Goal: Task Accomplishment & Management: Complete application form

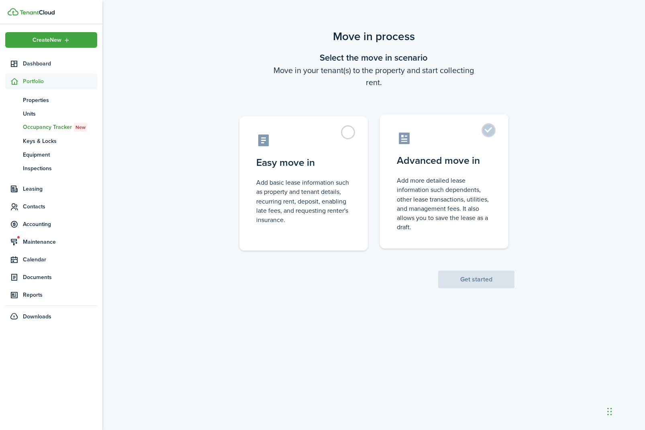
drag, startPoint x: 490, startPoint y: 129, endPoint x: 487, endPoint y: 134, distance: 6.1
click at [490, 129] on label "Advanced move in Add more detailed lease information such dependents, other lea…" at bounding box center [444, 181] width 128 height 134
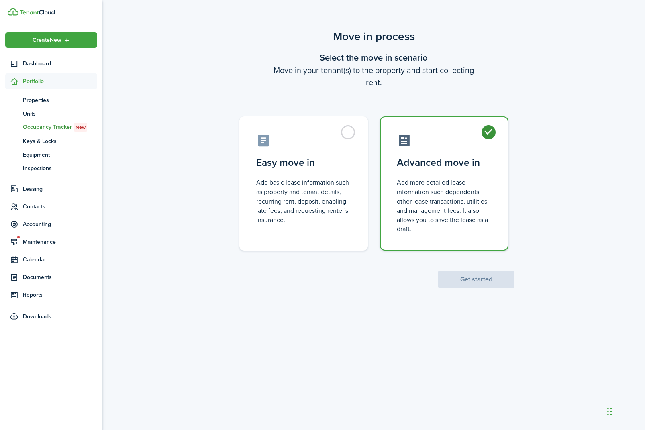
radio input "true"
drag, startPoint x: 480, startPoint y: 277, endPoint x: 472, endPoint y: 275, distance: 7.8
click at [480, 277] on button "Get started" at bounding box center [476, 279] width 76 height 18
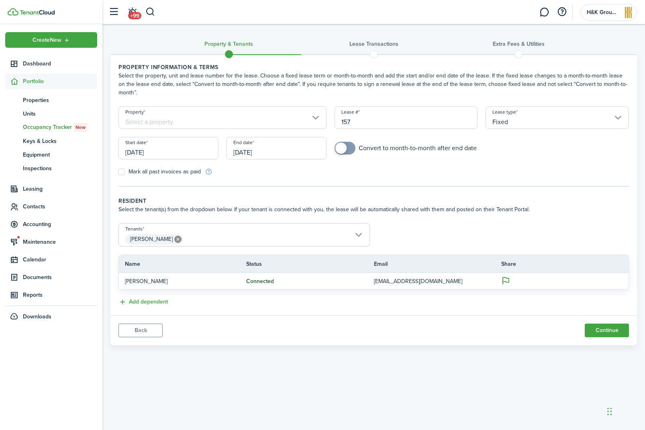
click at [264, 123] on input "Property" at bounding box center [222, 117] width 208 height 22
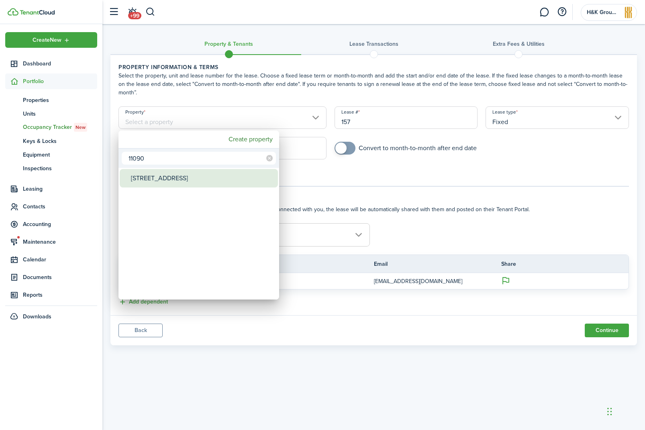
type input "11090"
click at [240, 177] on div "[STREET_ADDRESS]" at bounding box center [202, 178] width 142 height 18
type input "[STREET_ADDRESS]"
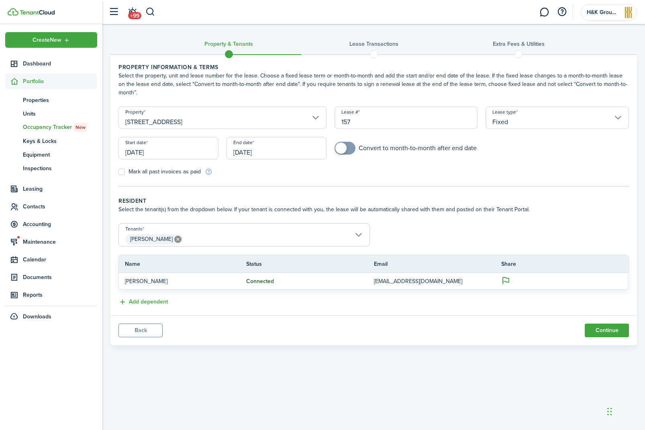
click at [186, 154] on input "[DATE]" at bounding box center [168, 148] width 100 height 22
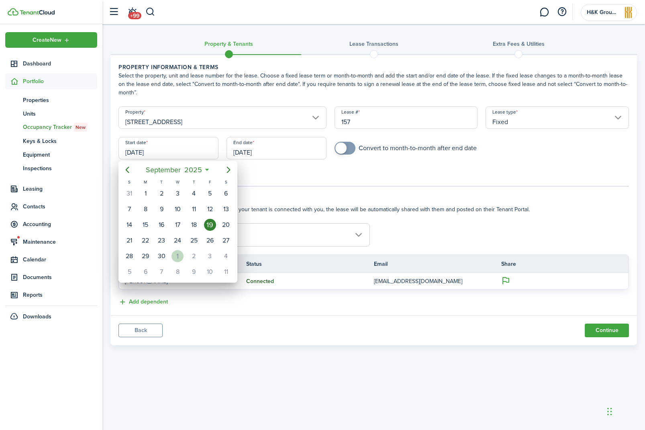
click at [179, 254] on div "1" at bounding box center [177, 256] width 12 height 12
type input "[DATE]"
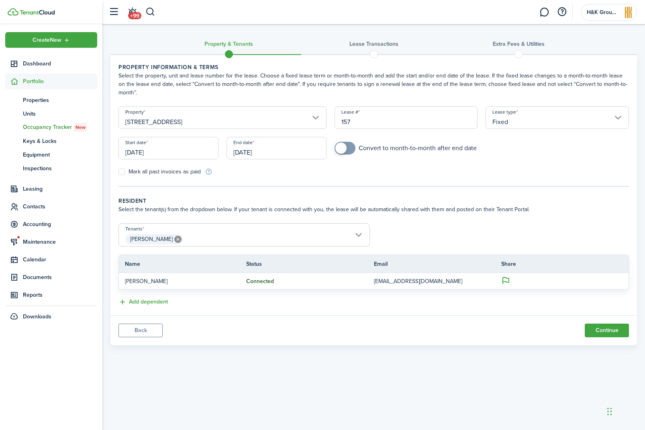
click at [263, 150] on input "[DATE]" at bounding box center [276, 148] width 100 height 22
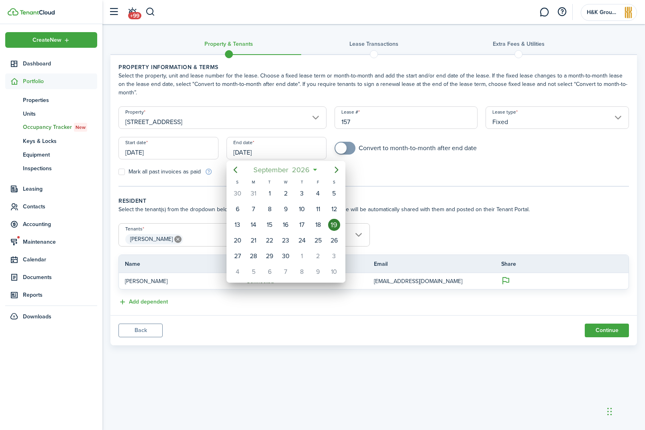
click at [304, 169] on span "2026" at bounding box center [300, 170] width 21 height 14
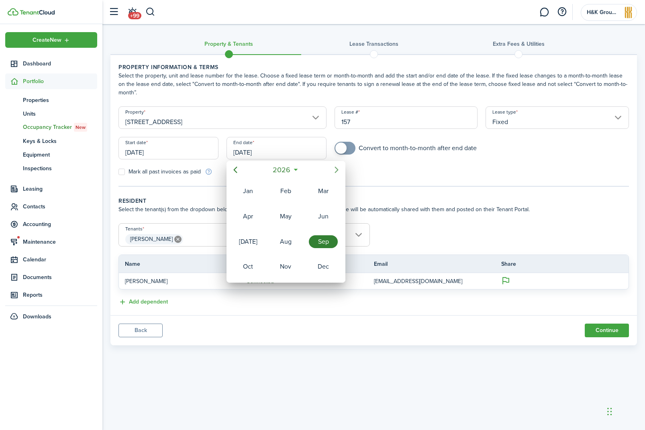
click at [338, 168] on icon "Next page" at bounding box center [336, 170] width 10 height 10
click at [321, 266] on div "Dec" at bounding box center [323, 266] width 29 height 13
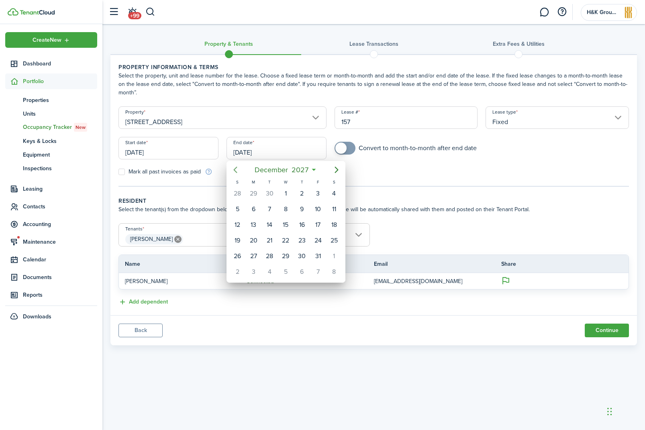
click at [235, 169] on icon "Previous page" at bounding box center [235, 170] width 4 height 6
click at [303, 255] on div "30" at bounding box center [302, 256] width 12 height 12
type input "[DATE]"
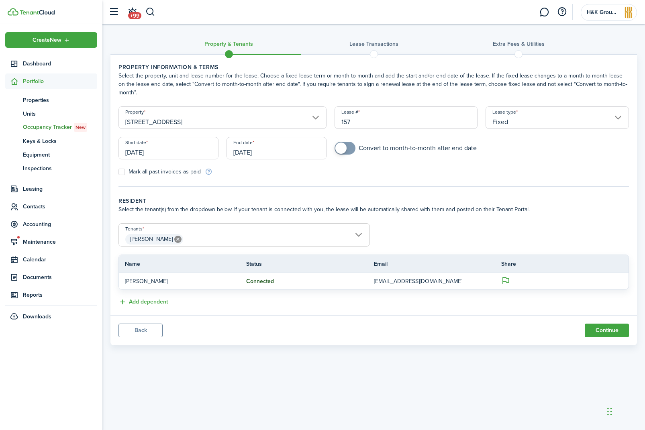
drag, startPoint x: 270, startPoint y: 178, endPoint x: 262, endPoint y: 180, distance: 8.6
click at [270, 178] on tc-wizard-step "Property information & terms Select the property, unit and lease number for the…" at bounding box center [373, 125] width 510 height 124
click at [351, 234] on span "[PERSON_NAME]" at bounding box center [244, 239] width 250 height 14
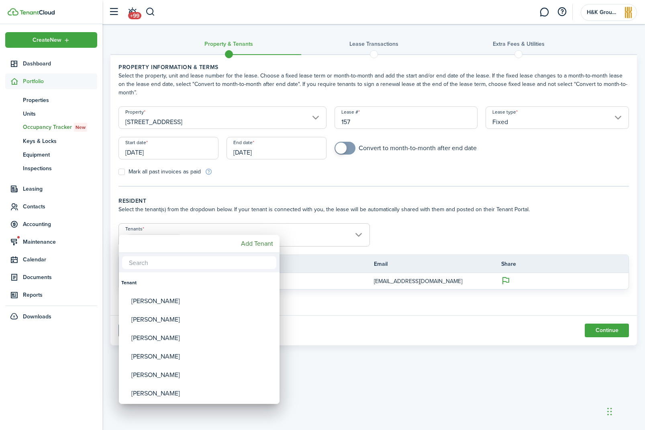
click at [204, 263] on input "text" at bounding box center [199, 262] width 154 height 13
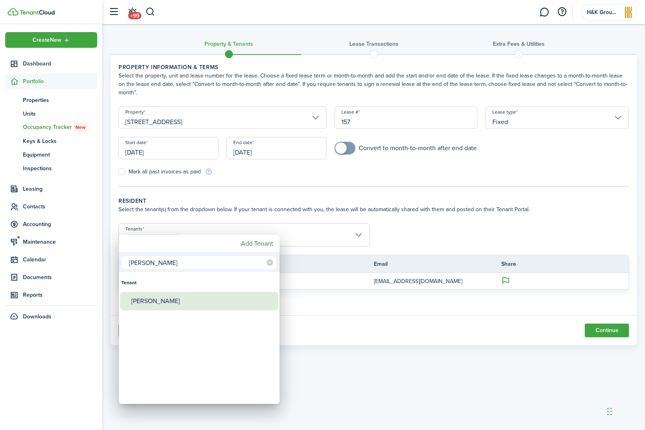
type input "[PERSON_NAME]"
click at [187, 299] on div "[PERSON_NAME]" at bounding box center [202, 301] width 142 height 18
type input "[PERSON_NAME], [PERSON_NAME]"
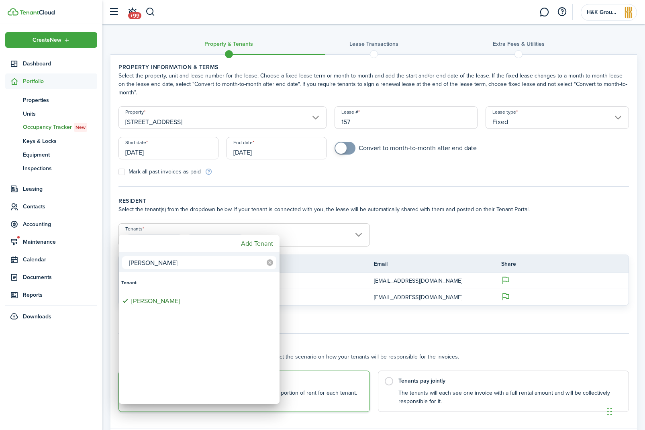
click at [268, 261] on icon at bounding box center [269, 262] width 6 height 6
click at [228, 264] on input "text" at bounding box center [199, 262] width 154 height 13
type input "[PERSON_NAME]"
click at [189, 301] on div "[PERSON_NAME]" at bounding box center [202, 301] width 142 height 18
type input "[PERSON_NAME], [PERSON_NAME], [PERSON_NAME]"
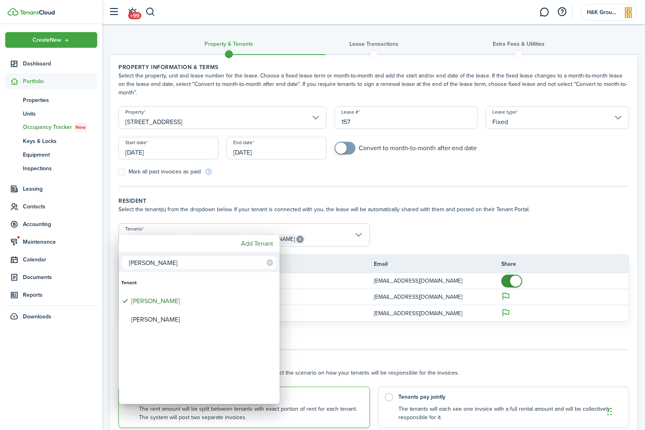
click at [398, 230] on div at bounding box center [322, 215] width 773 height 558
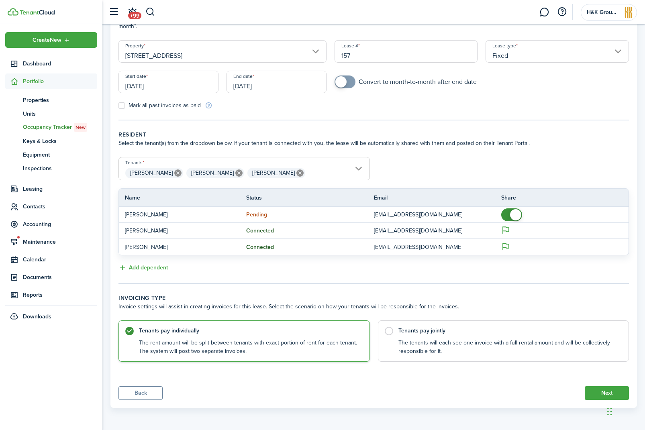
scroll to position [66, 0]
click at [420, 330] on control-radio-card-title "Tenants pay jointly" at bounding box center [509, 329] width 222 height 8
radio input "false"
radio input "true"
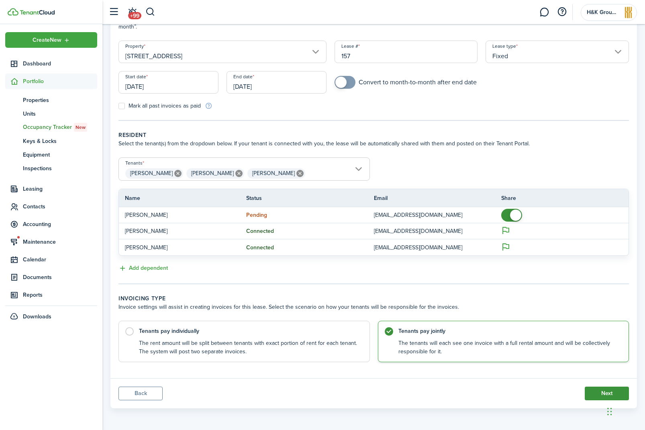
click at [598, 392] on button "Next" at bounding box center [606, 393] width 44 height 14
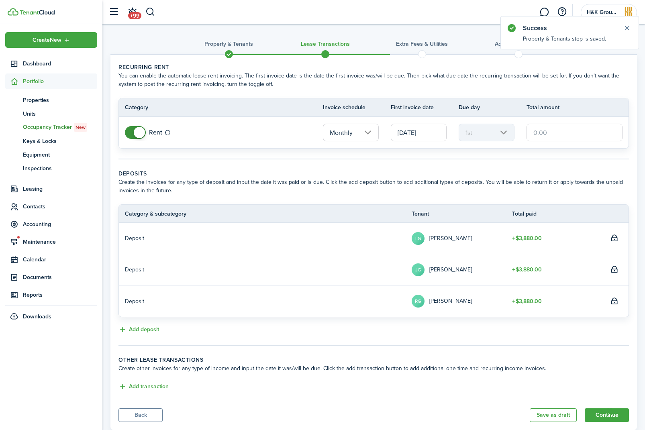
click at [541, 131] on input "text" at bounding box center [574, 133] width 96 height 18
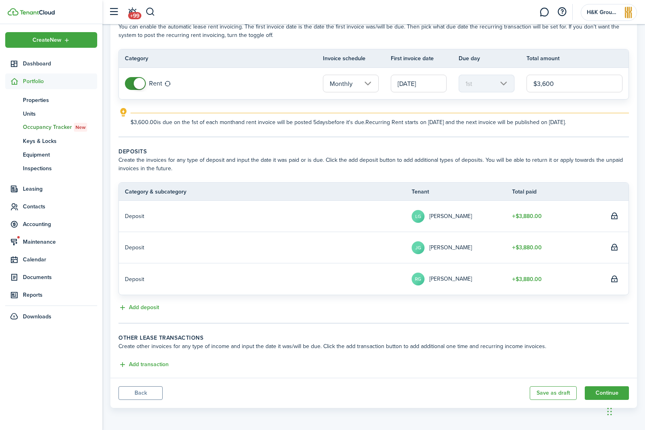
scroll to position [49, 0]
type input "$3,600.00"
click at [600, 391] on button "Continue" at bounding box center [606, 393] width 44 height 14
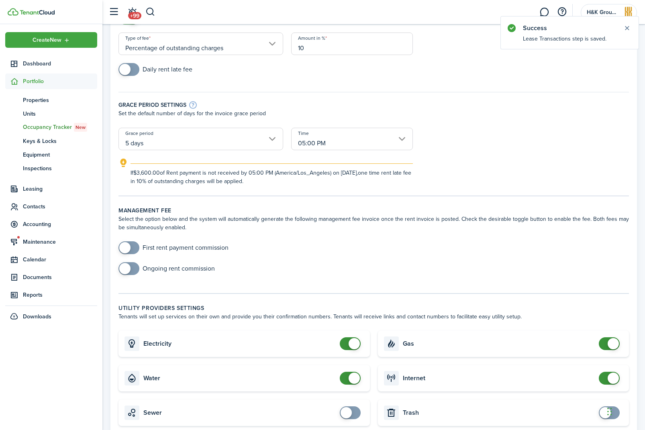
scroll to position [88, 0]
checkbox input "true"
click at [126, 244] on span at bounding box center [124, 246] width 11 height 11
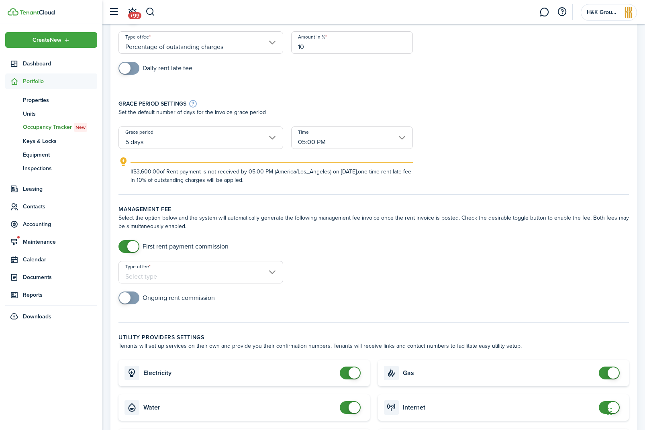
click at [274, 275] on input "Type of fee" at bounding box center [200, 272] width 165 height 22
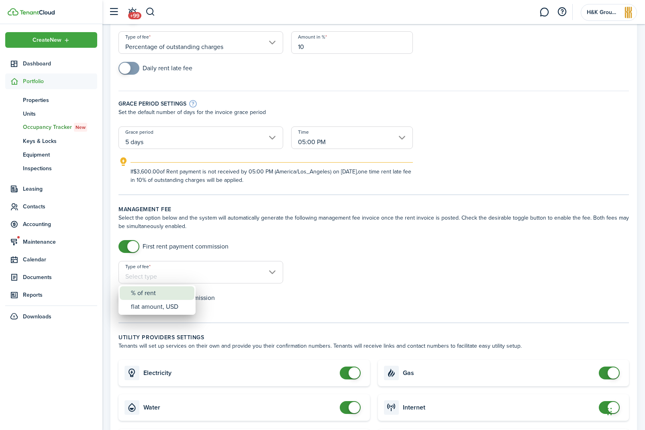
click at [163, 294] on div "% of rent" at bounding box center [160, 293] width 59 height 14
type input "% of rent"
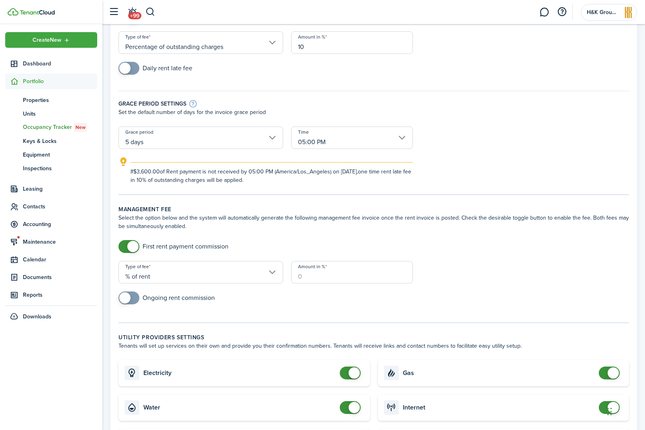
click at [311, 276] on input "Amount in %" at bounding box center [352, 272] width 122 height 22
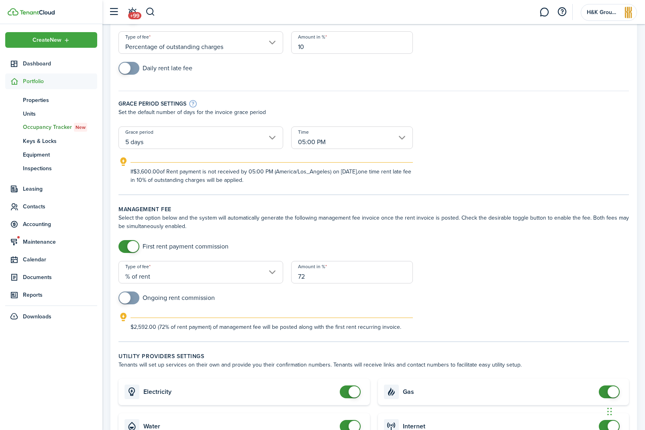
type input "72"
checkbox input "true"
click at [127, 297] on span at bounding box center [124, 297] width 11 height 11
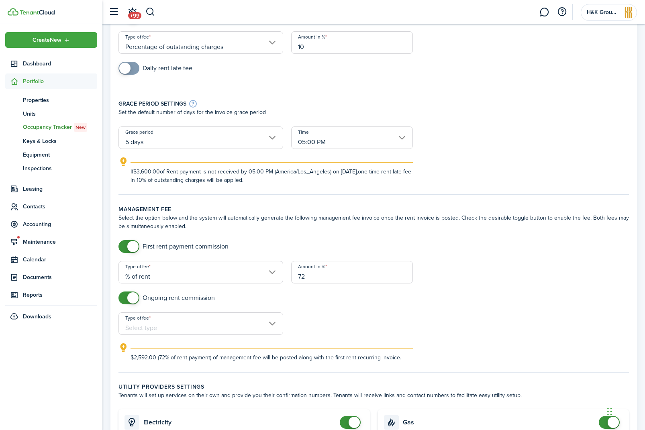
click at [178, 323] on input "Type of fee" at bounding box center [200, 323] width 165 height 22
click at [171, 344] on div "% of rent" at bounding box center [160, 345] width 59 height 14
type input "% of rent"
click at [307, 327] on input "Amount in %" at bounding box center [352, 323] width 122 height 22
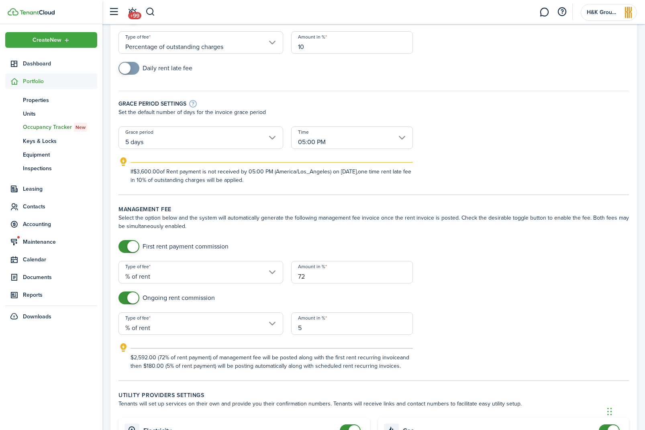
type input "5"
click at [453, 311] on div "Ongoing rent commission" at bounding box center [373, 301] width 518 height 21
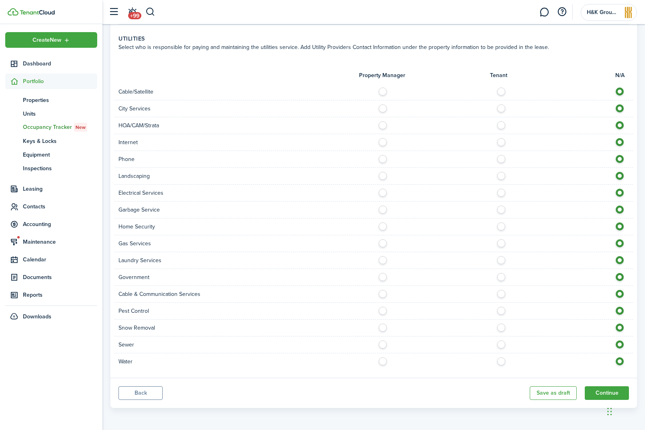
scroll to position [587, 0]
click at [600, 390] on button "Continue" at bounding box center [606, 393] width 44 height 14
